Goal: Find contact information: Find contact information

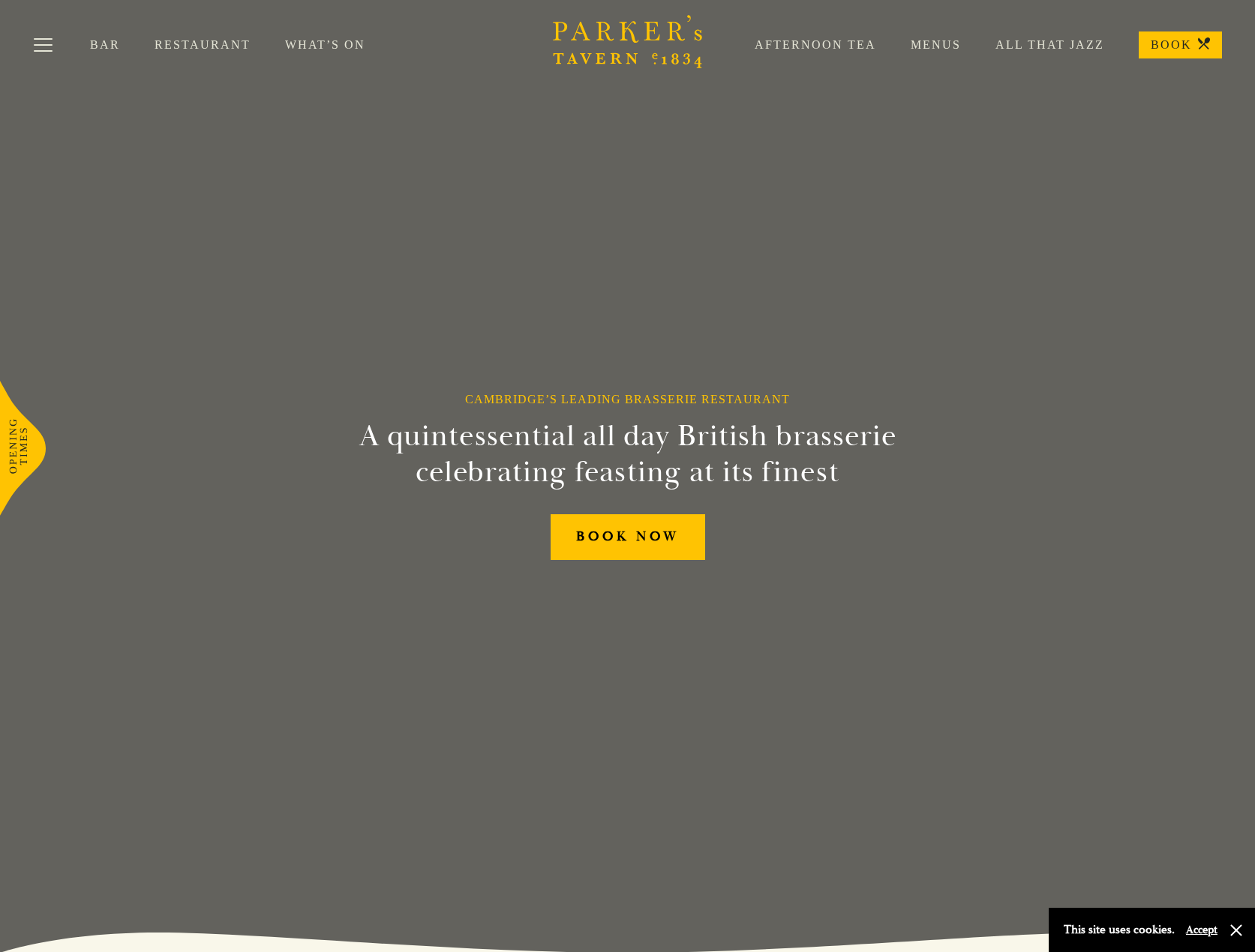
click at [1183, 50] on link "BOOK" at bounding box center [1180, 45] width 83 height 27
click at [923, 45] on link "Menus" at bounding box center [918, 45] width 85 height 15
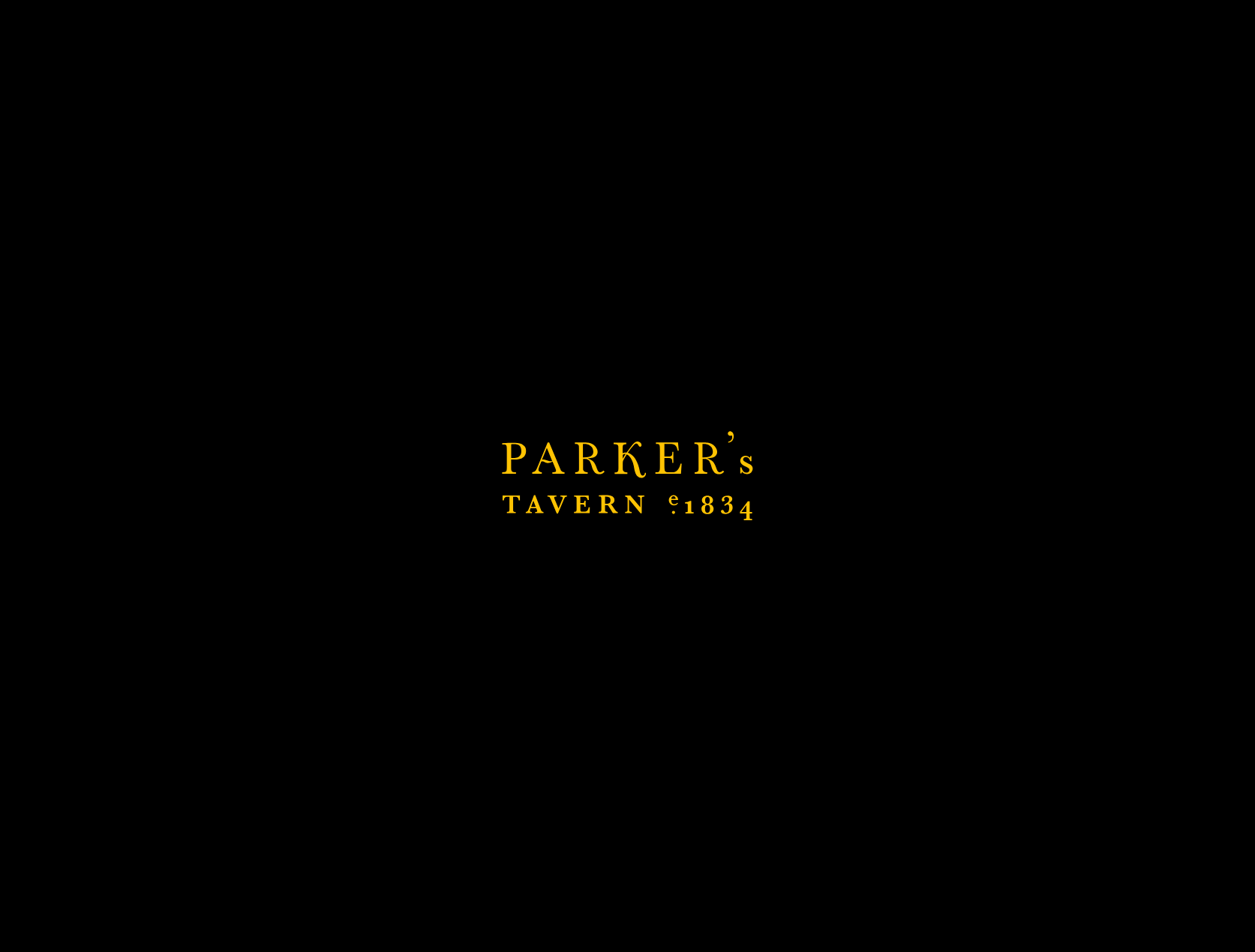
scroll to position [150, 0]
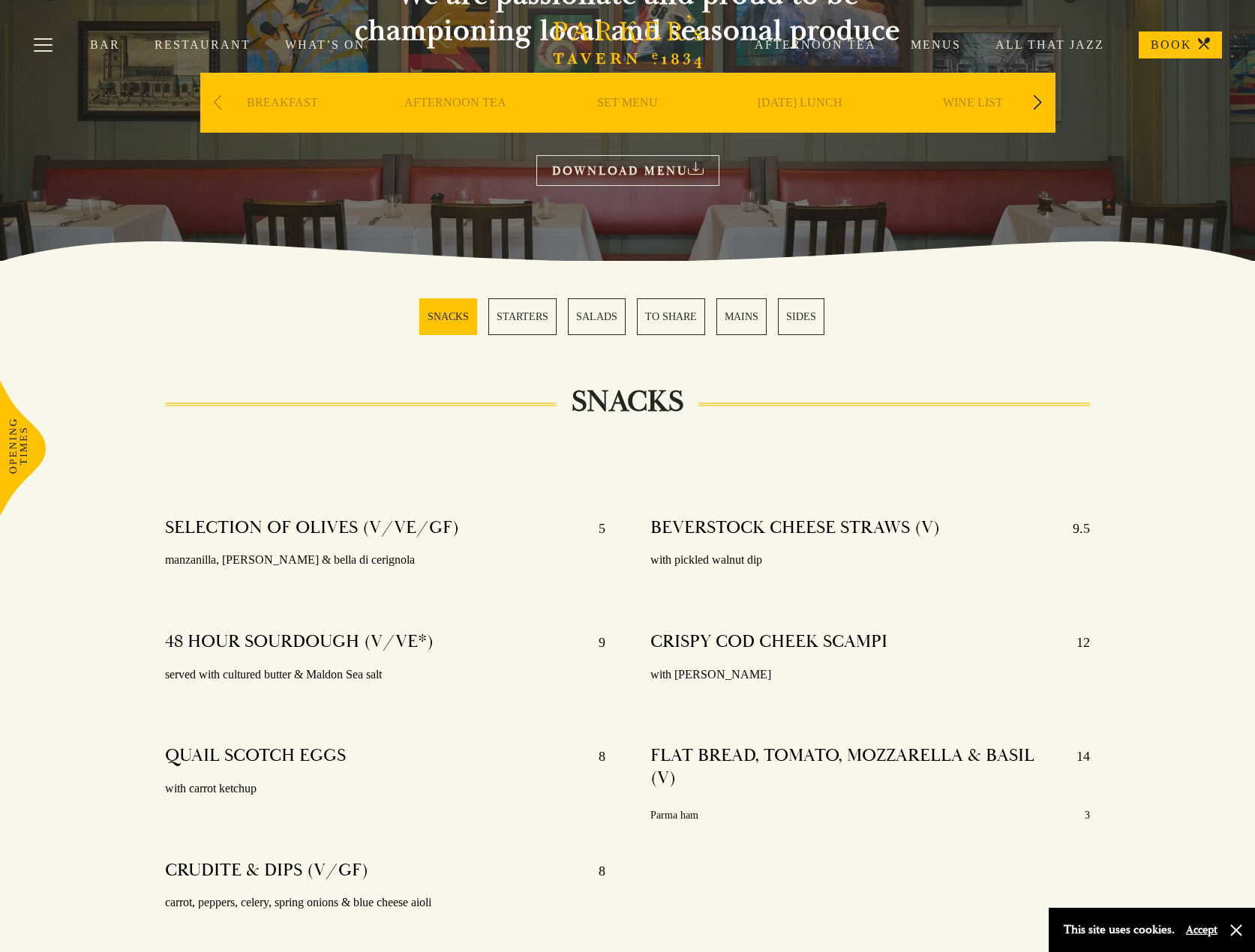
scroll to position [75, 0]
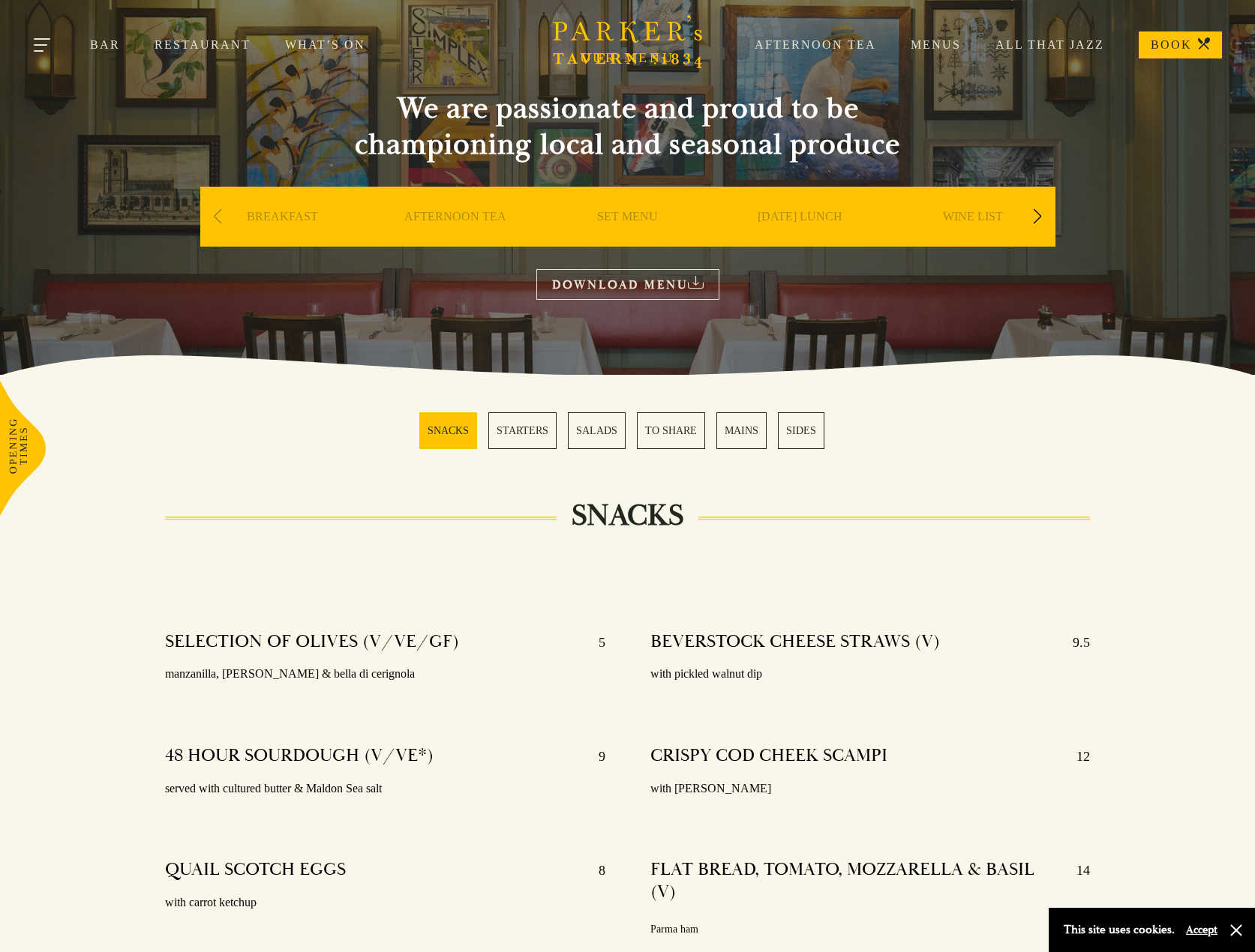
click at [48, 45] on button "Toggle navigation" at bounding box center [43, 47] width 64 height 64
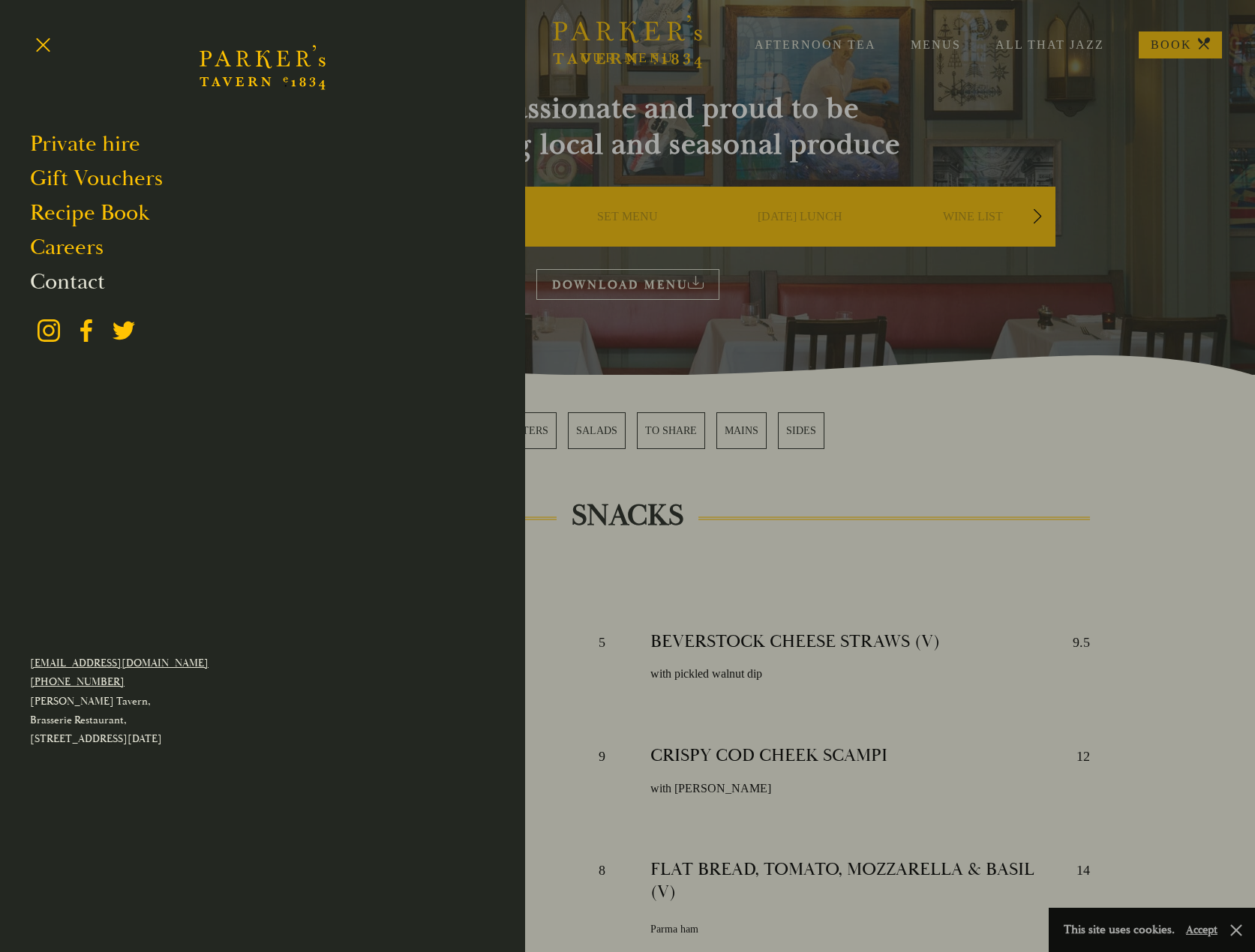
click at [90, 277] on link "Contact" at bounding box center [67, 282] width 75 height 28
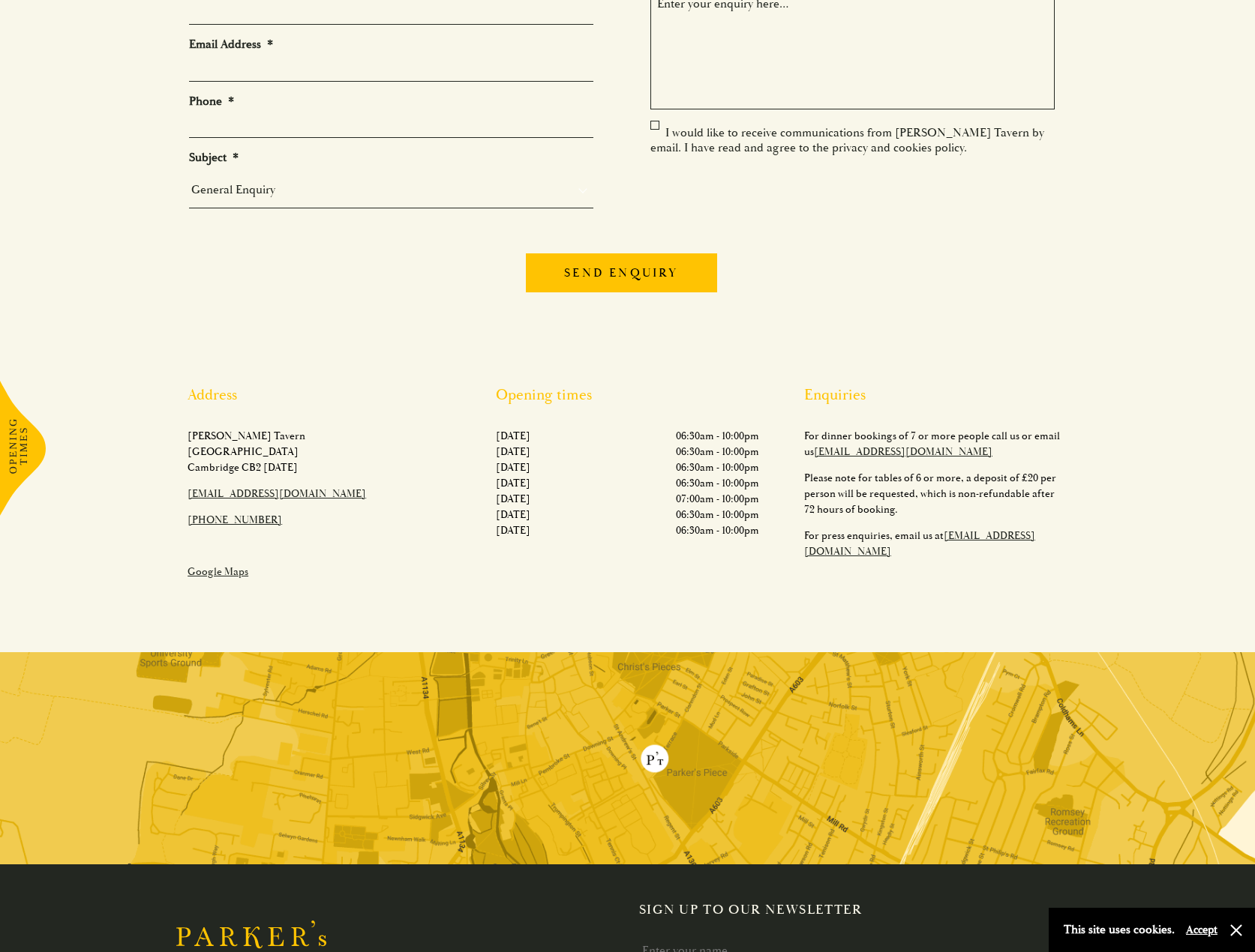
scroll to position [541, 0]
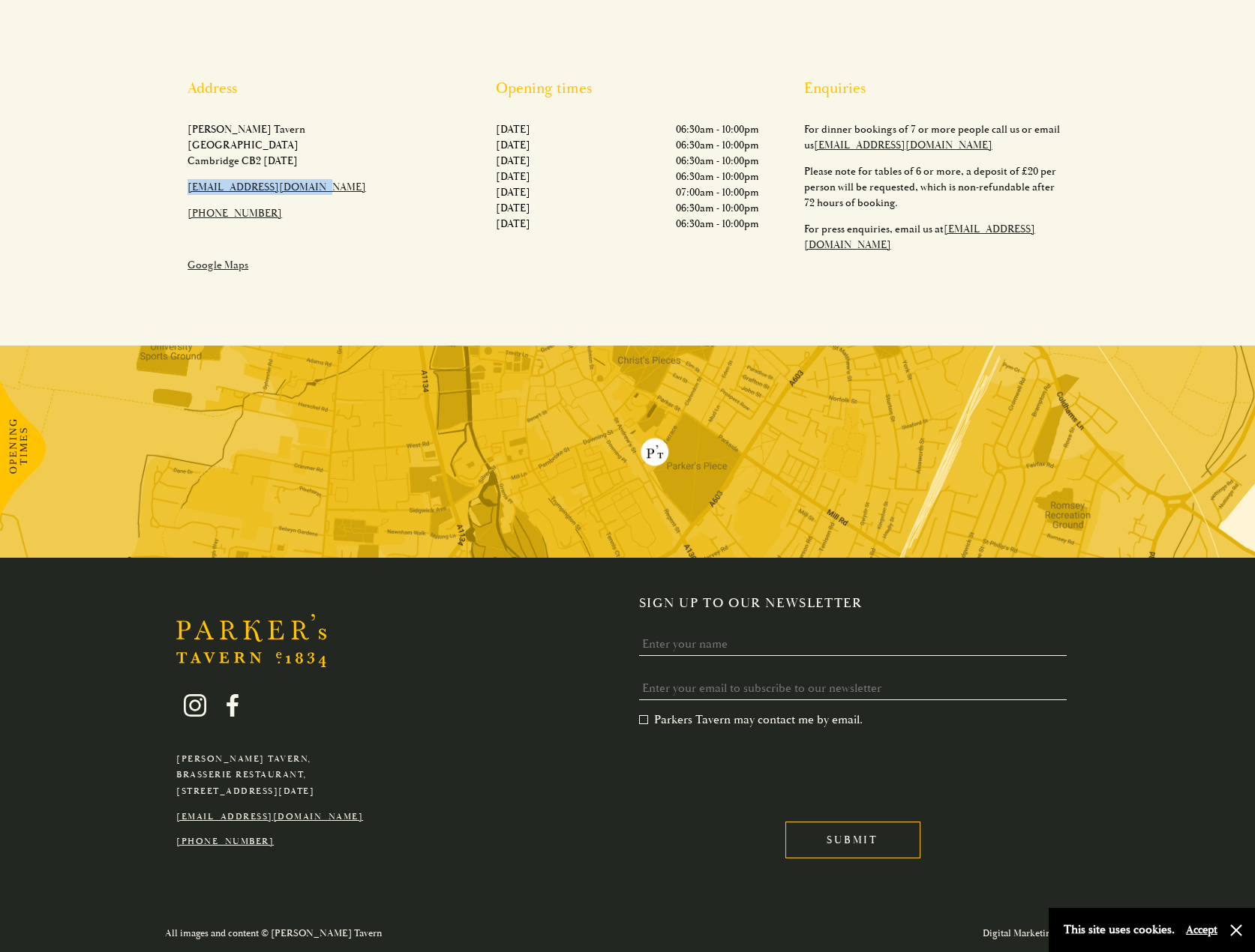
drag, startPoint x: 264, startPoint y: 185, endPoint x: 190, endPoint y: 182, distance: 74.1
click at [190, 182] on p "[EMAIL_ADDRESS][DOMAIN_NAME]" at bounding box center [319, 187] width 263 height 16
copy link "[EMAIL_ADDRESS][DOMAIN_NAME]"
